Goal: Information Seeking & Learning: Learn about a topic

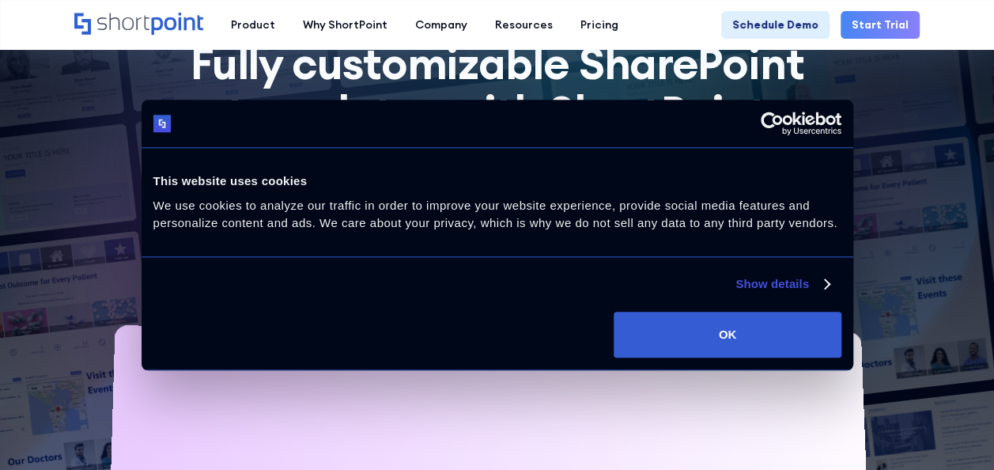
scroll to position [158, 0]
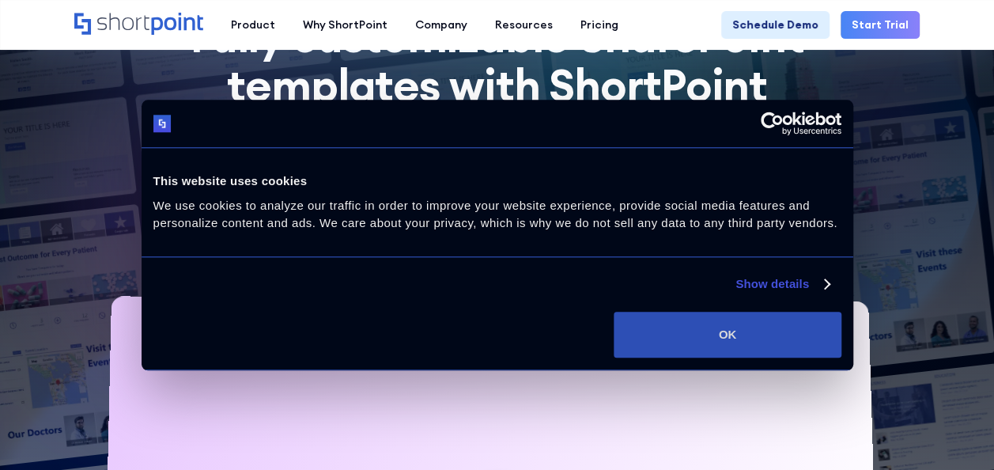
click at [764, 343] on button "OK" at bounding box center [726, 334] width 227 height 46
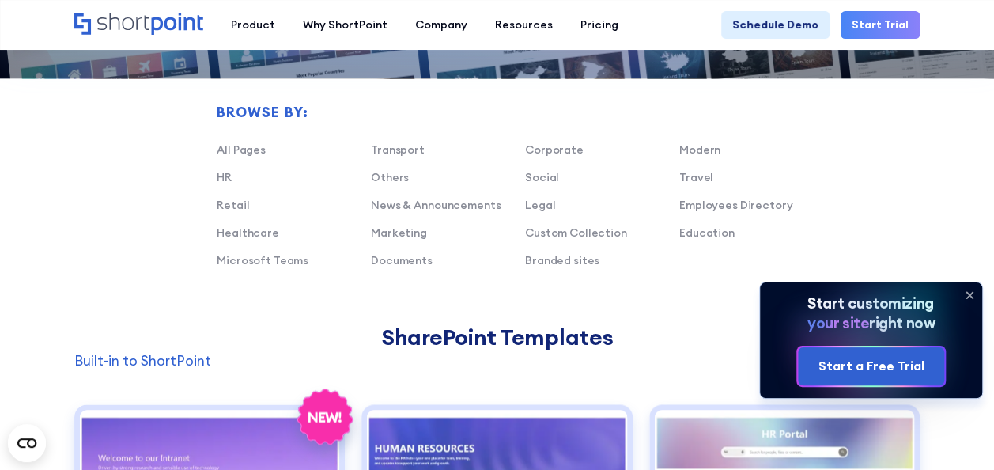
scroll to position [949, 0]
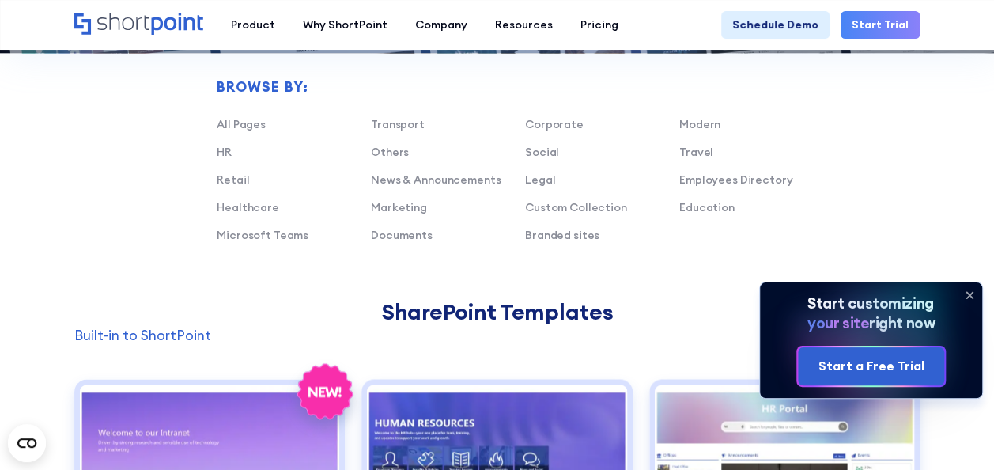
click at [971, 291] on icon at bounding box center [968, 294] width 25 height 25
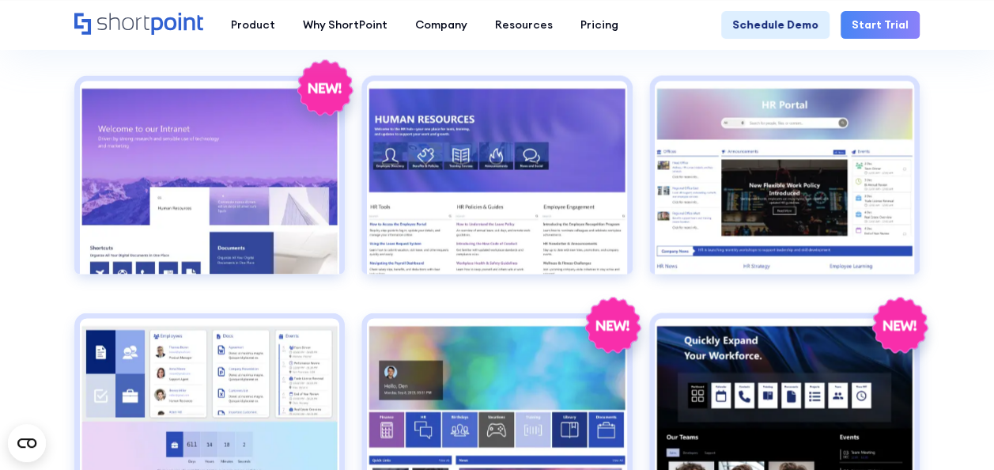
scroll to position [1265, 0]
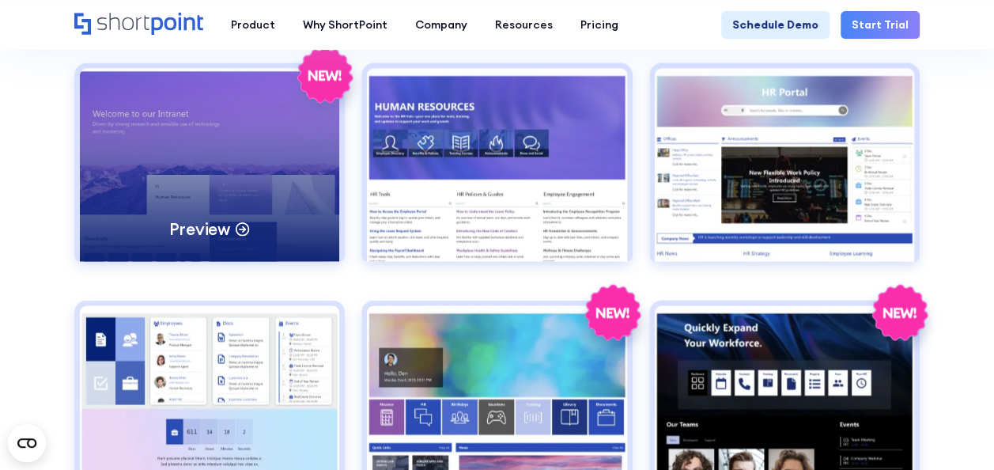
click at [307, 126] on div "Preview" at bounding box center [209, 164] width 259 height 193
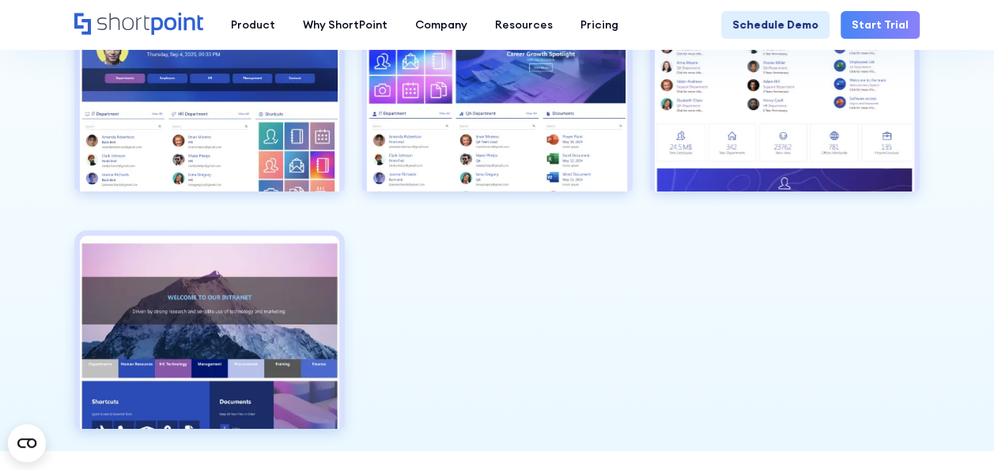
scroll to position [3004, 0]
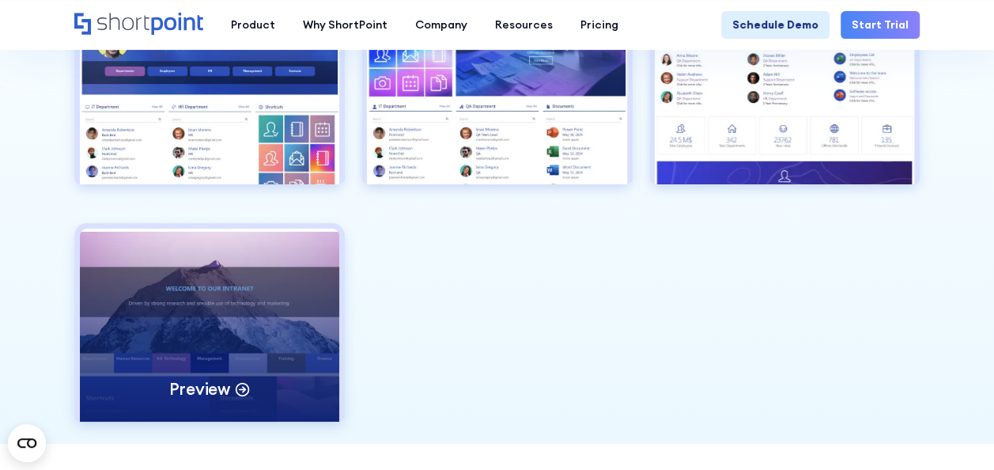
click at [299, 285] on div "Preview" at bounding box center [209, 324] width 259 height 193
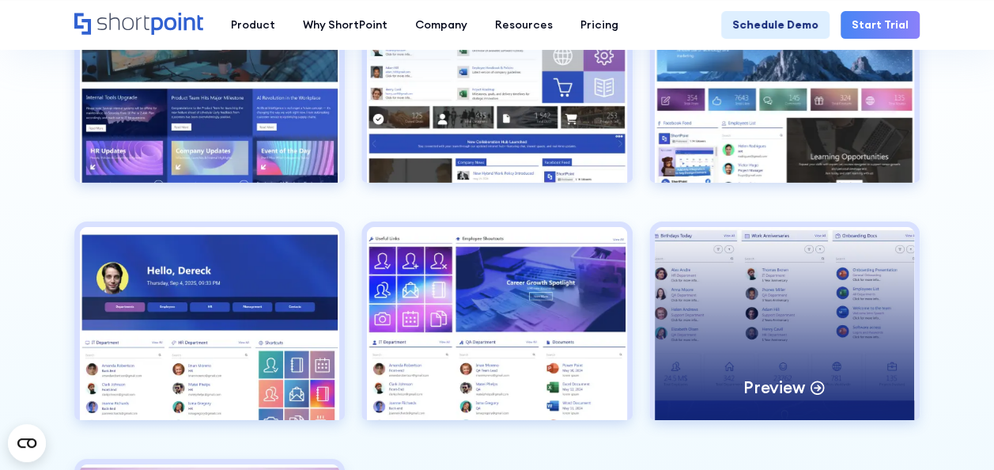
scroll to position [2767, 0]
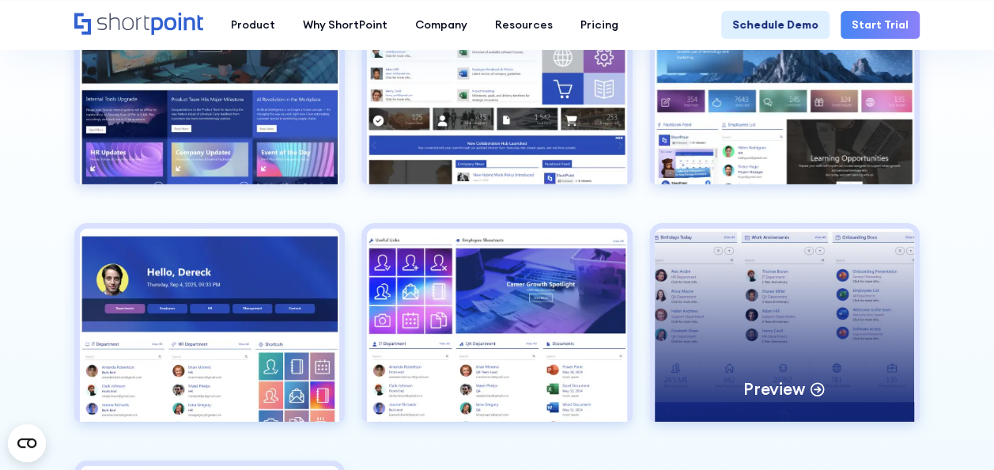
click at [864, 312] on div "Preview" at bounding box center [784, 324] width 259 height 193
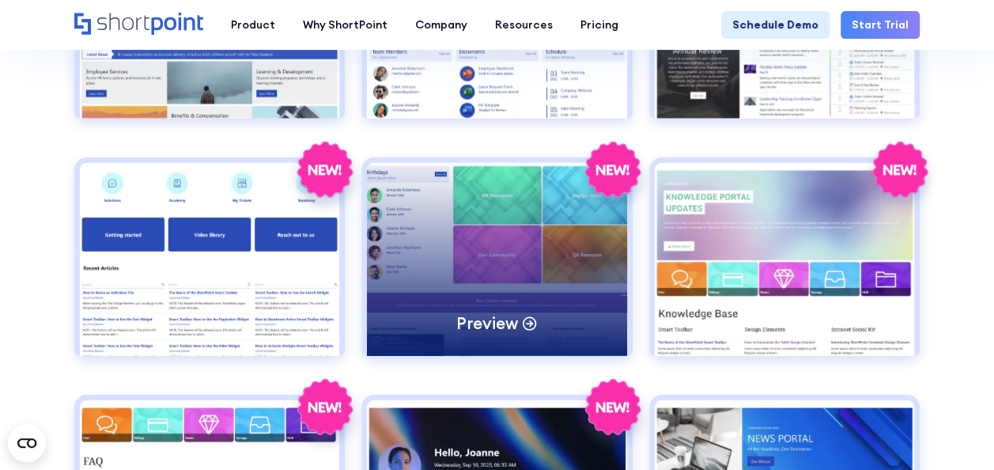
scroll to position [2055, 0]
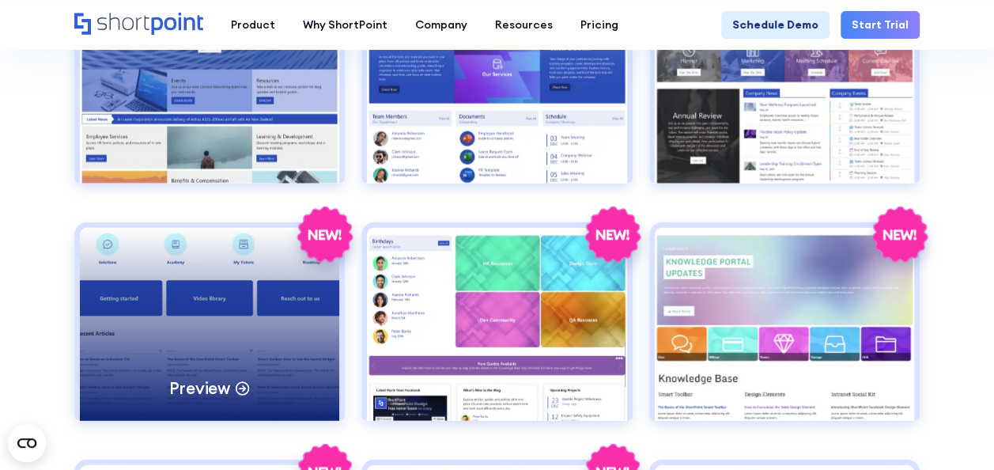
click at [262, 316] on div "Preview" at bounding box center [209, 324] width 259 height 193
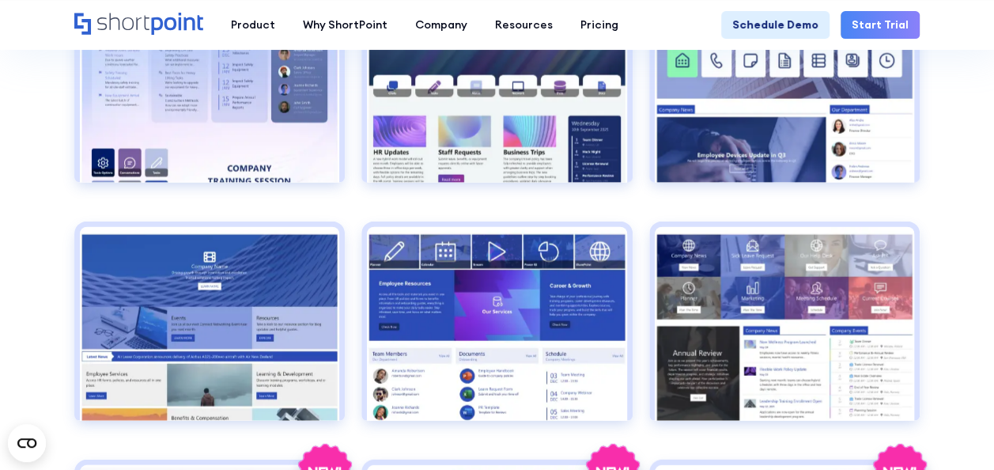
scroll to position [1739, 0]
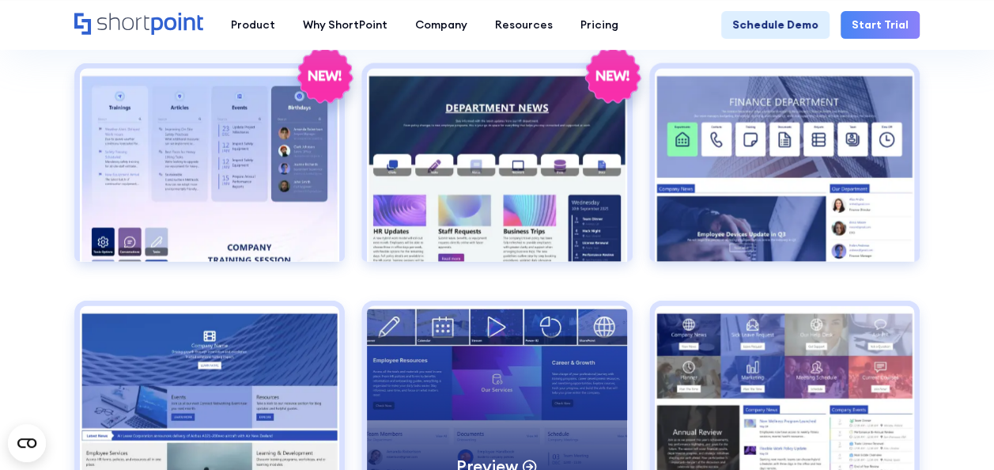
click at [490, 313] on div "Preview" at bounding box center [496, 402] width 259 height 193
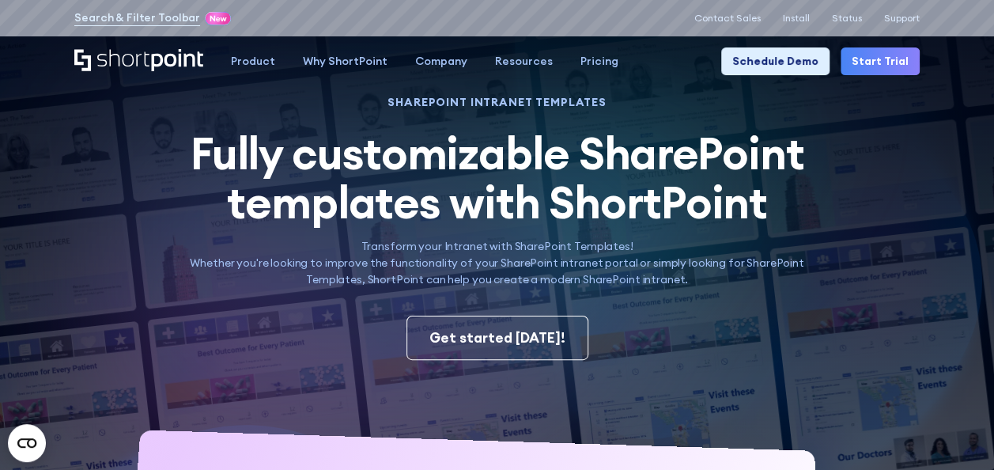
scroll to position [0, 0]
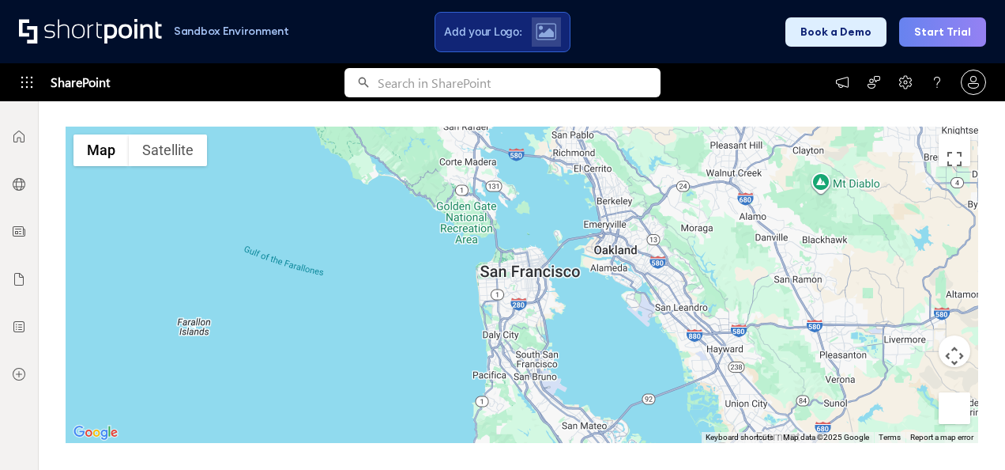
scroll to position [1723, 0]
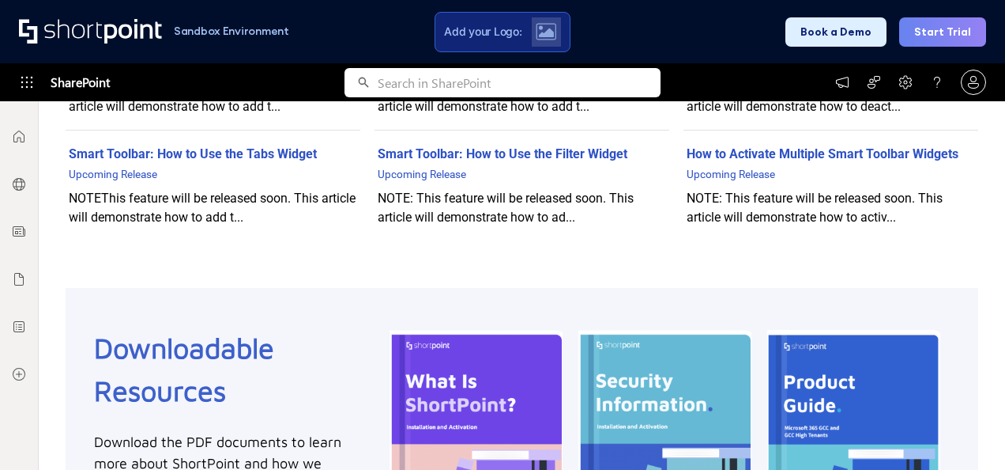
scroll to position [613, 0]
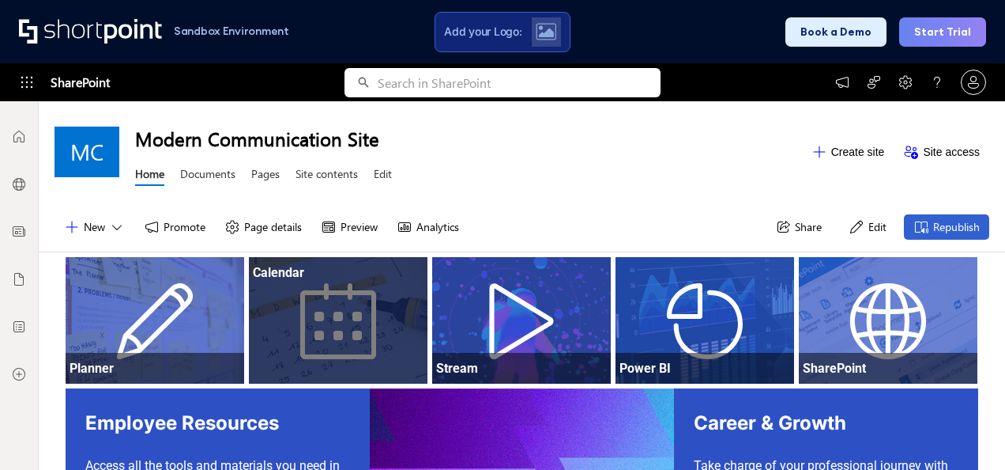
click at [327, 360] on div at bounding box center [338, 336] width 179 height 96
